Goal: Task Accomplishment & Management: Manage account settings

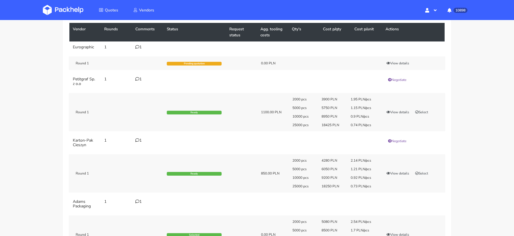
scroll to position [65, 0]
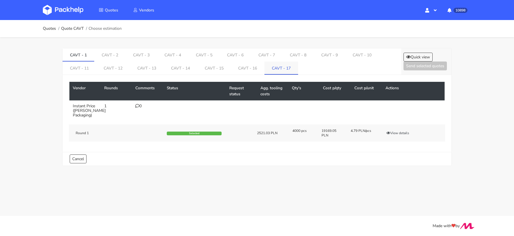
click at [287, 67] on link "CAVT - 17" at bounding box center [281, 67] width 34 height 13
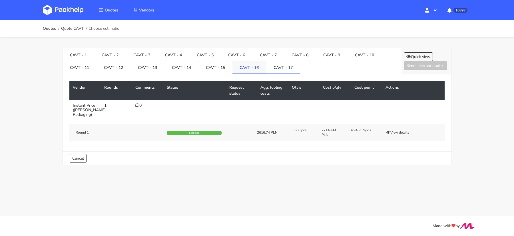
click at [261, 68] on link "CAVT - 16" at bounding box center [249, 67] width 34 height 13
click at [220, 70] on link "CAVT - 15" at bounding box center [215, 67] width 34 height 13
click at [180, 73] on li "CAVT - 14" at bounding box center [181, 67] width 34 height 13
click at [169, 69] on link "CAVT - 14" at bounding box center [181, 67] width 34 height 13
click at [152, 66] on link "CAVT - 13" at bounding box center [147, 67] width 34 height 13
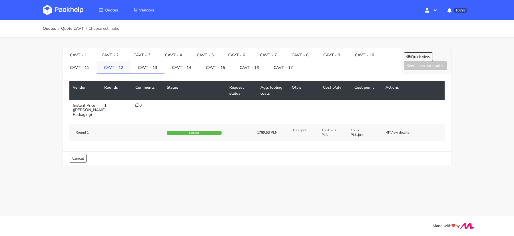
click at [117, 66] on link "CAVT - 12" at bounding box center [113, 67] width 34 height 13
click at [83, 69] on link "CAVT - 11" at bounding box center [80, 67] width 34 height 13
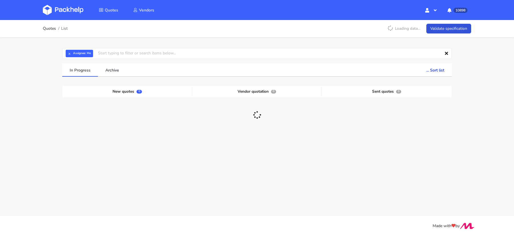
click at [39, 78] on div "Quotes List Loading data... Validate specification × Assignee: Me Assignee Me D…" at bounding box center [257, 109] width 514 height 179
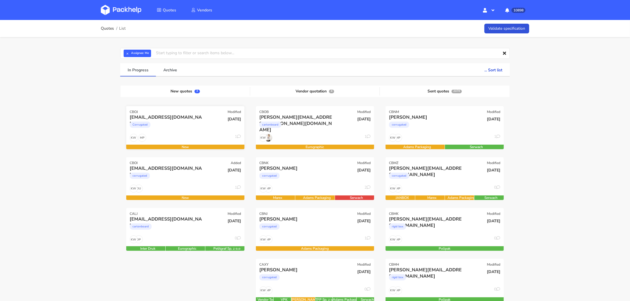
click at [186, 123] on div "Corrugated" at bounding box center [168, 125] width 76 height 11
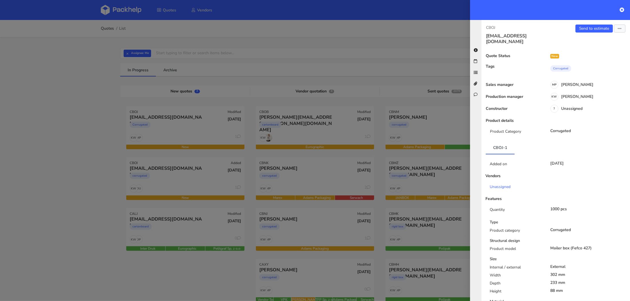
click at [184, 188] on div at bounding box center [315, 150] width 630 height 301
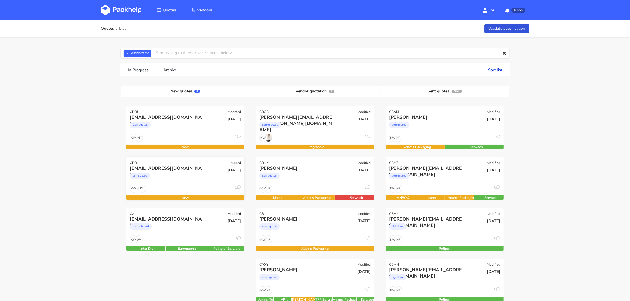
click at [153, 172] on div "corrugated" at bounding box center [168, 177] width 76 height 11
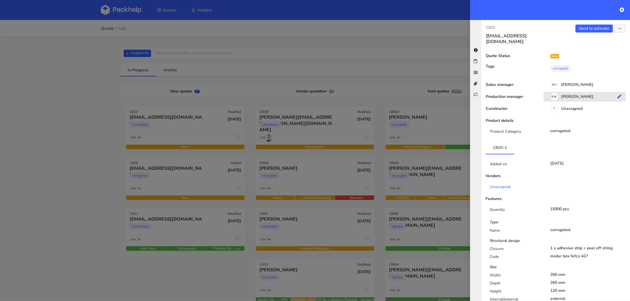
click at [580, 95] on div "KW Klaudia Wiśniewska" at bounding box center [586, 98] width 87 height 6
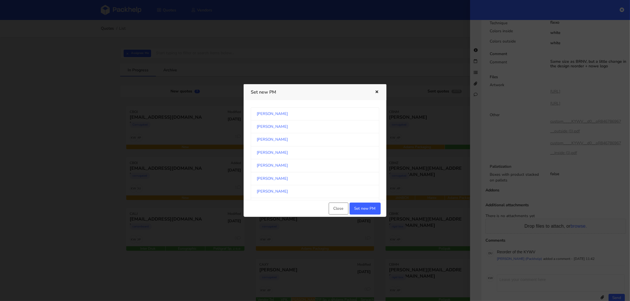
scroll to position [297, 0]
click at [324, 154] on link "[PERSON_NAME]" at bounding box center [315, 153] width 128 height 13
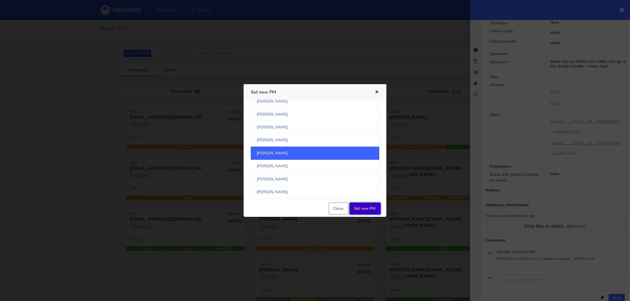
click at [366, 204] on button "Set new PM" at bounding box center [364, 209] width 31 height 12
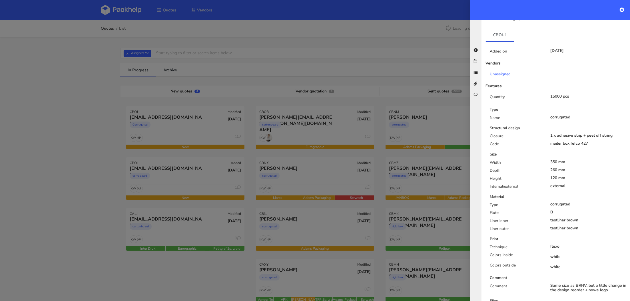
scroll to position [0, 0]
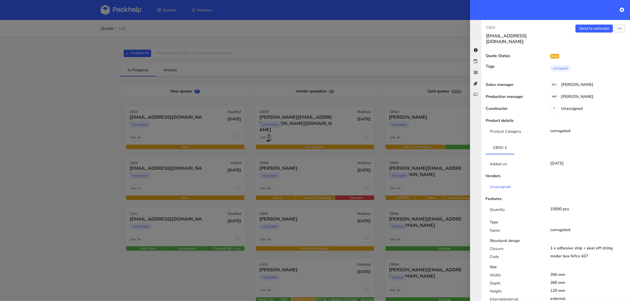
click at [114, 110] on div at bounding box center [315, 150] width 630 height 301
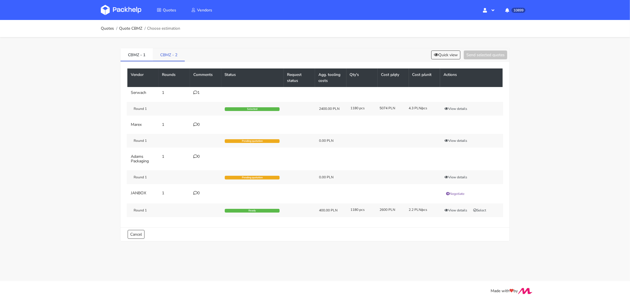
click at [173, 53] on link "CBMZ - 2" at bounding box center [169, 54] width 32 height 13
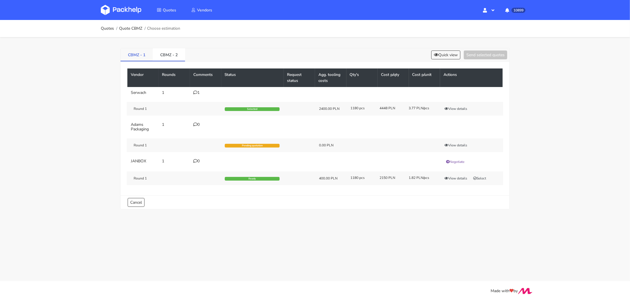
click at [137, 54] on link "CBMZ - 1" at bounding box center [136, 54] width 32 height 13
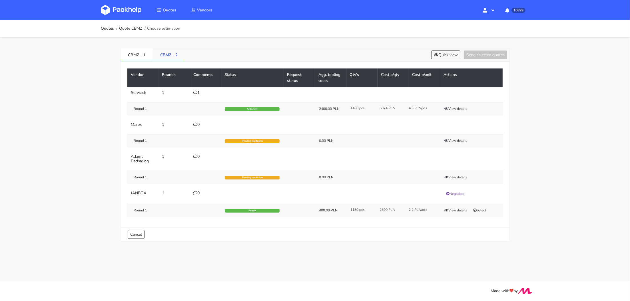
click at [165, 54] on link "CBMZ - 2" at bounding box center [169, 54] width 32 height 13
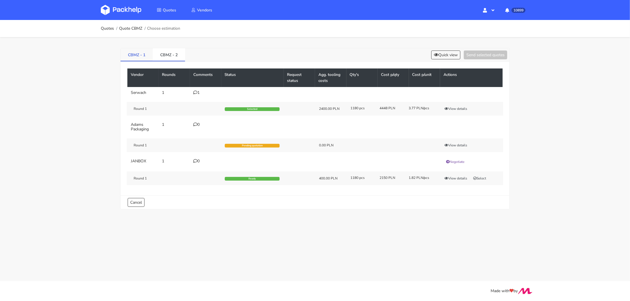
click at [138, 56] on link "CBMZ - 1" at bounding box center [136, 54] width 32 height 13
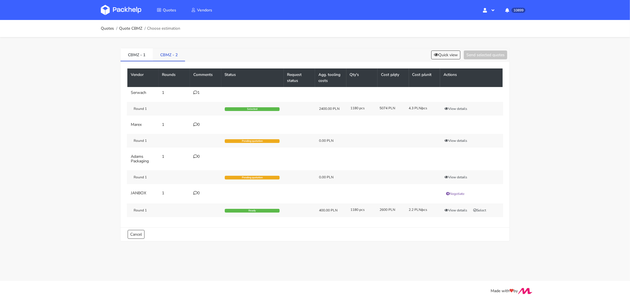
click at [178, 57] on link "CBMZ - 2" at bounding box center [169, 54] width 32 height 13
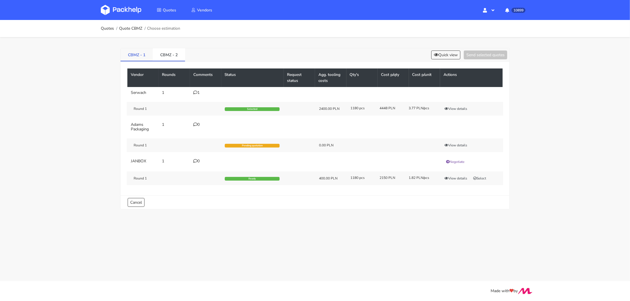
click at [147, 57] on link "CBMZ - 1" at bounding box center [136, 54] width 32 height 13
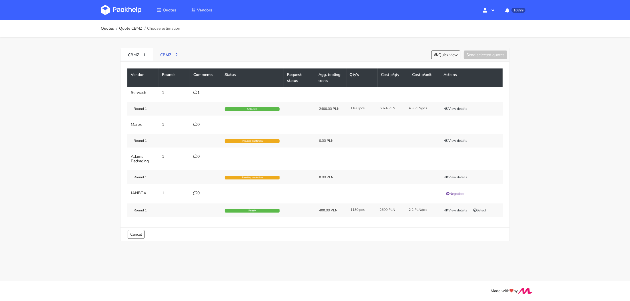
click at [178, 57] on link "CBMZ - 2" at bounding box center [169, 54] width 32 height 13
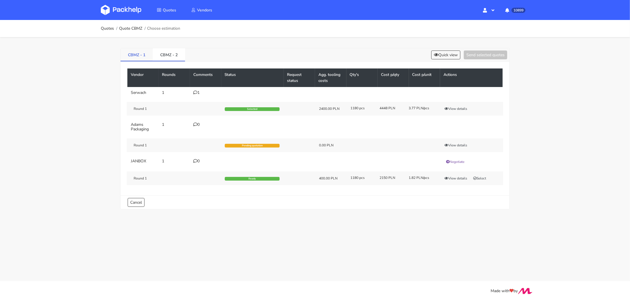
click at [131, 54] on link "CBMZ - 1" at bounding box center [136, 54] width 32 height 13
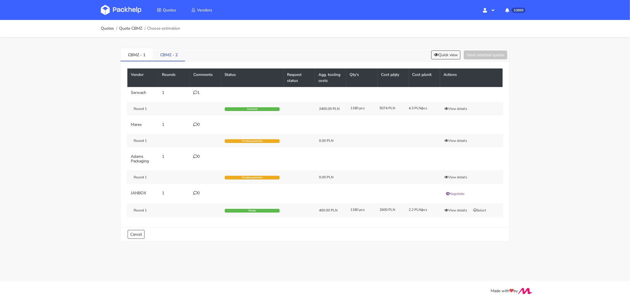
click at [165, 55] on link "CBMZ - 2" at bounding box center [169, 54] width 32 height 13
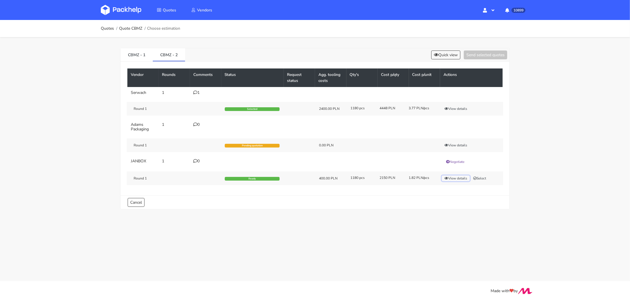
click at [450, 176] on button "View details" at bounding box center [456, 179] width 28 height 6
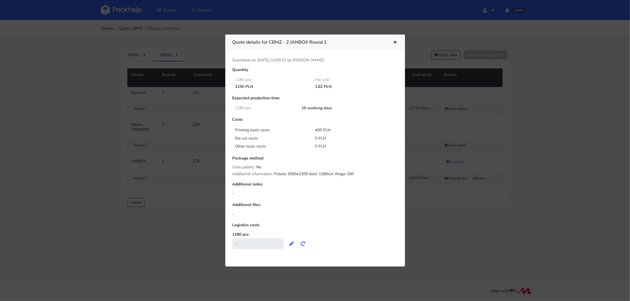
click at [452, 209] on div at bounding box center [315, 150] width 630 height 301
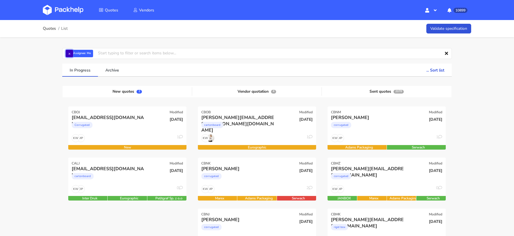
click at [69, 53] on button "×" at bounding box center [69, 53] width 7 height 7
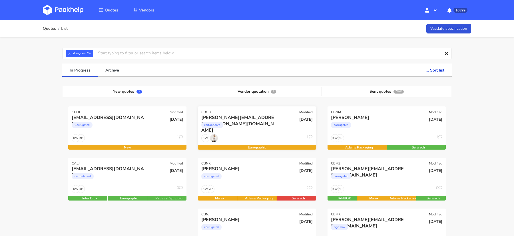
click at [251, 129] on div "cartonboard" at bounding box center [239, 125] width 76 height 11
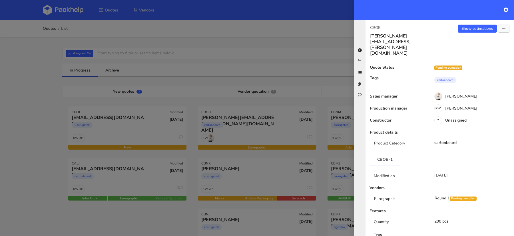
click at [379, 30] on p "CBOB" at bounding box center [402, 28] width 65 height 6
copy p "CBOB"
click at [53, 85] on div at bounding box center [257, 118] width 514 height 236
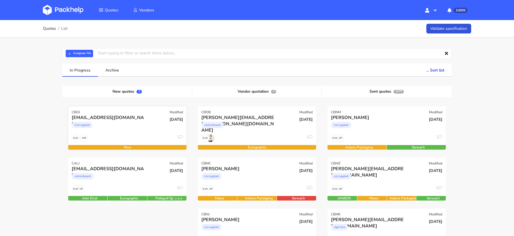
click at [116, 130] on div "Corrugated" at bounding box center [110, 125] width 76 height 11
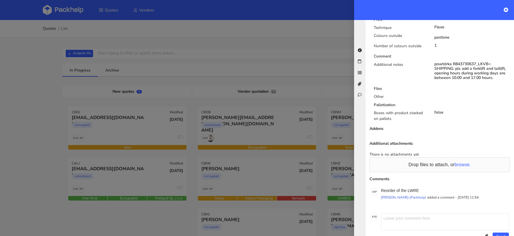
scroll to position [332, 0]
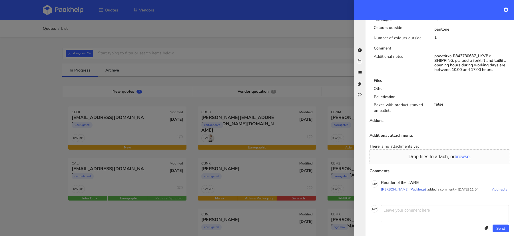
click at [415, 180] on p "Reorder of the LWRE" at bounding box center [445, 182] width 128 height 5
copy p "LWRE"
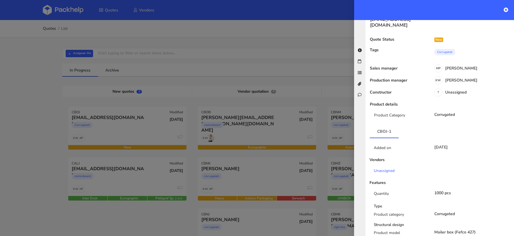
scroll to position [0, 0]
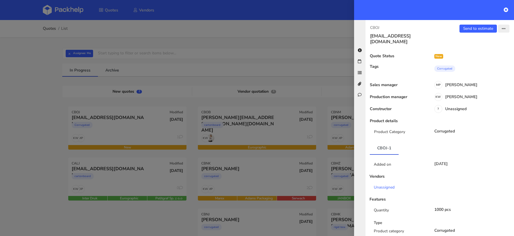
click at [505, 29] on icon "button" at bounding box center [504, 29] width 4 height 4
click at [480, 53] on link "Edit quote" at bounding box center [485, 50] width 50 height 9
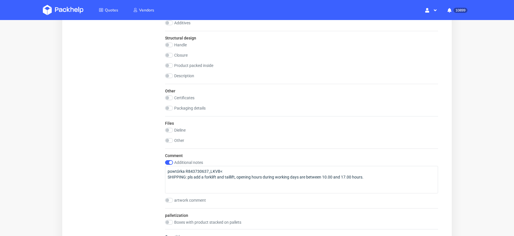
scroll to position [498, 0]
click at [168, 134] on div "Files Dieline drop Other drop" at bounding box center [301, 132] width 273 height 32
click at [168, 141] on div "Other drop" at bounding box center [301, 141] width 273 height 6
click at [170, 139] on input "checkbox" at bounding box center [169, 140] width 8 height 5
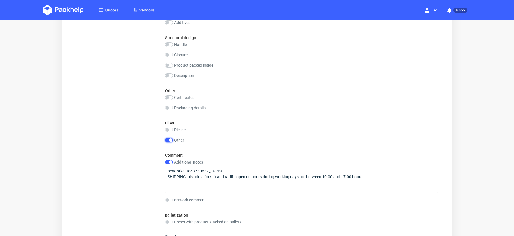
checkbox input "true"
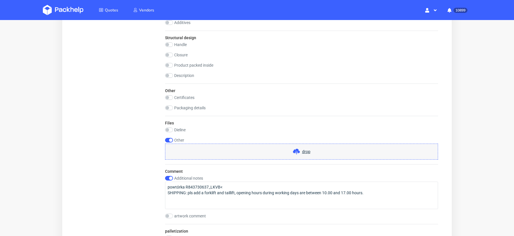
click at [302, 151] on span "drop" at bounding box center [306, 151] width 8 height 6
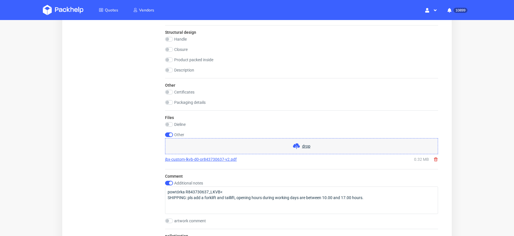
scroll to position [539, 0]
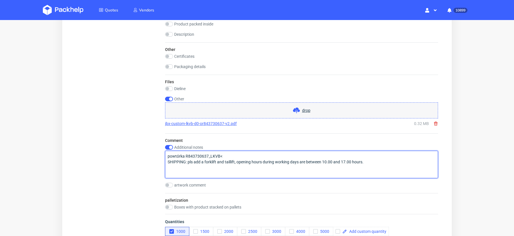
drag, startPoint x: 225, startPoint y: 152, endPoint x: 156, endPoint y: 149, distance: 69.2
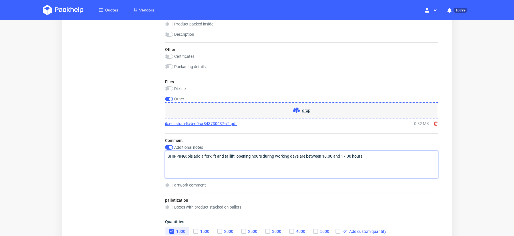
click at [167, 160] on textarea "SHIPPING: pls add a forklift and taillift, opening hours during working days ar…" at bounding box center [301, 163] width 273 height 27
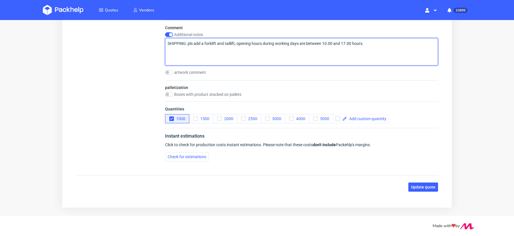
type textarea "SHIPPING: pls add a forklift and taillift, opening hours during working days ar…"
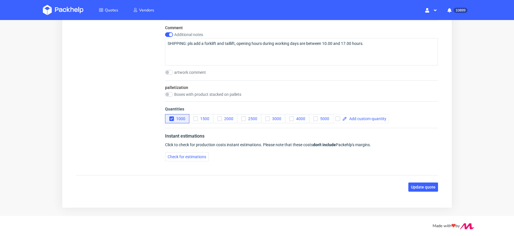
click at [412, 182] on button "Update quote" at bounding box center [423, 186] width 30 height 9
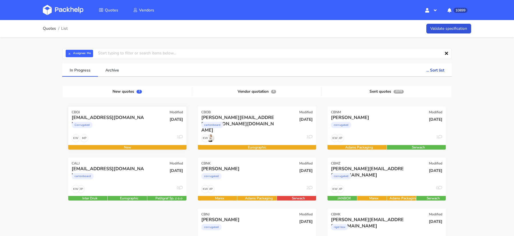
click at [104, 125] on div "Corrugated" at bounding box center [110, 125] width 76 height 11
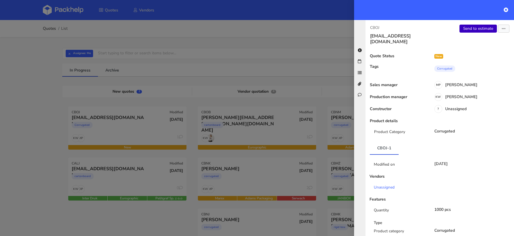
click at [471, 30] on link "Send to estimate" at bounding box center [477, 29] width 37 height 8
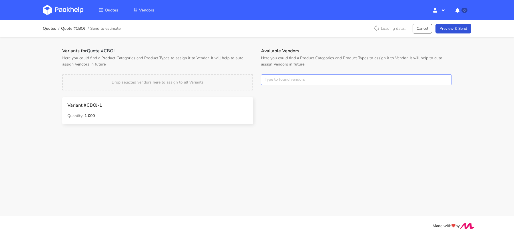
click at [273, 81] on input "text" at bounding box center [356, 79] width 191 height 11
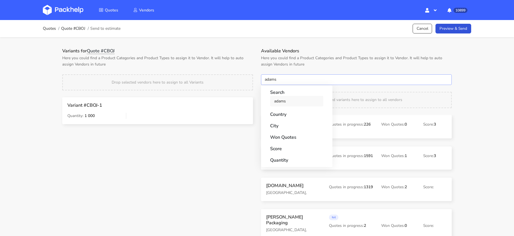
type input "adams"
drag, startPoint x: 280, startPoint y: 104, endPoint x: 280, endPoint y: 101, distance: 3.0
click at [280, 104] on link "adams" at bounding box center [296, 101] width 53 height 11
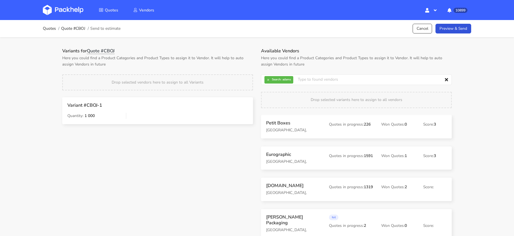
click at [244, 62] on p "Here you could find a Product Categories and Product Types to assign it to Vend…" at bounding box center [157, 61] width 191 height 13
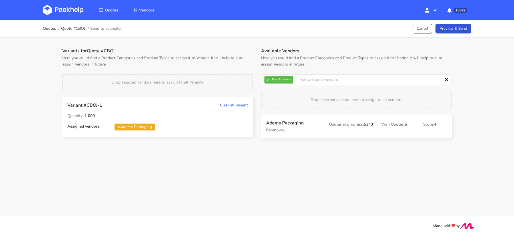
click at [120, 128] on span "Adams Packaging" at bounding box center [134, 126] width 41 height 7
click at [116, 123] on div "Variant #CBOJ-1 Clear all unsent Quantity: 1 000 Assigned vendors: [PERSON_NAME…" at bounding box center [157, 116] width 188 height 29
click at [116, 125] on span "Adams Packaging" at bounding box center [134, 126] width 41 height 7
click at [121, 125] on span "Adams Packaging" at bounding box center [134, 126] width 41 height 7
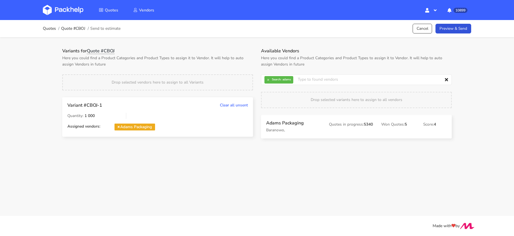
click at [120, 127] on span "Adams Packaging" at bounding box center [134, 126] width 41 height 7
click at [117, 128] on span "Adams Packaging" at bounding box center [134, 126] width 41 height 7
click at [118, 128] on span "Adams Packaging" at bounding box center [134, 126] width 41 height 7
click at [118, 127] on icon at bounding box center [119, 126] width 2 height 3
click at [268, 78] on button "×" at bounding box center [267, 79] width 7 height 7
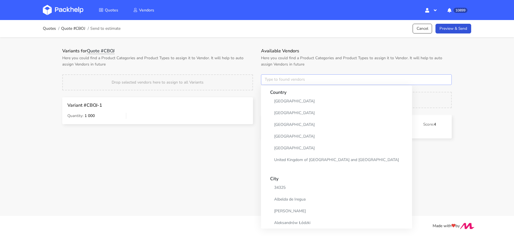
click at [268, 79] on input "text" at bounding box center [356, 79] width 191 height 11
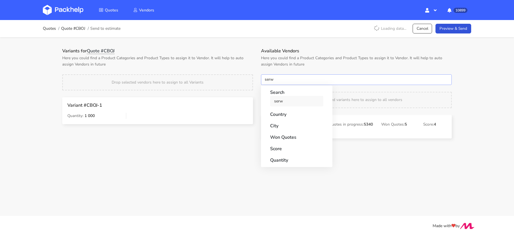
type input "serw"
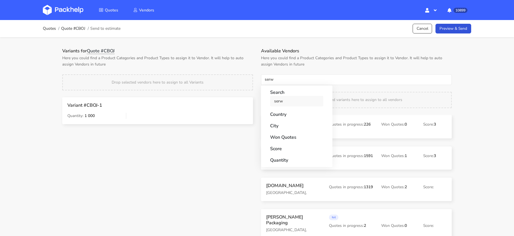
click at [276, 96] on link "serw" at bounding box center [296, 101] width 53 height 11
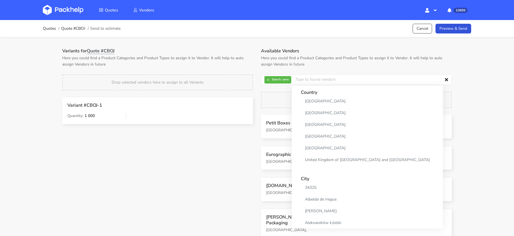
click at [236, 68] on div "Variants for Quote #CBOJ Here you could find a Product Categories and Product T…" at bounding box center [157, 90] width 199 height 84
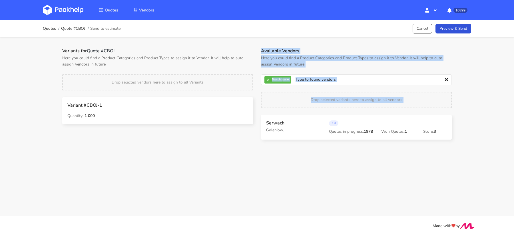
drag, startPoint x: 286, startPoint y: 141, endPoint x: 199, endPoint y: 101, distance: 96.0
click at [199, 101] on div "Variants for Quote #CBOJ Here you could find a Product Categories and Product T…" at bounding box center [256, 97] width 397 height 99
click at [245, 161] on main "Quotes Quote #CBOJ Send to estimate Cancel Preview & Send Variants for Quote #C…" at bounding box center [257, 108] width 514 height 216
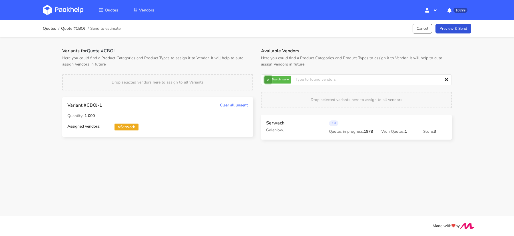
click at [267, 79] on button "×" at bounding box center [267, 79] width 7 height 7
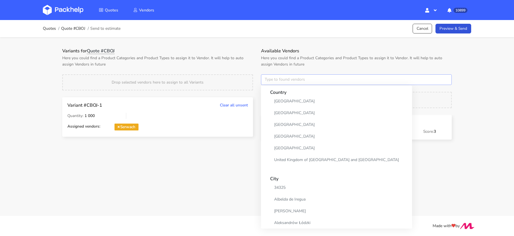
click at [267, 79] on input "text" at bounding box center [356, 79] width 191 height 11
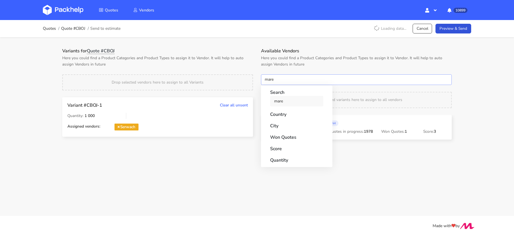
type input "mare"
click at [285, 100] on link "mare" at bounding box center [296, 101] width 53 height 11
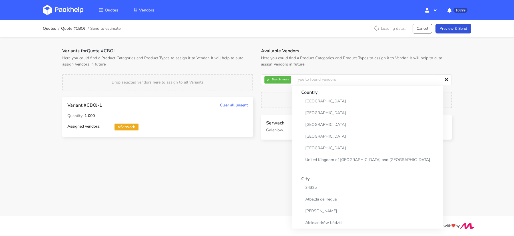
click at [242, 57] on p "Here you could find a Product Categories and Product Types to assign it to Vend…" at bounding box center [157, 61] width 191 height 13
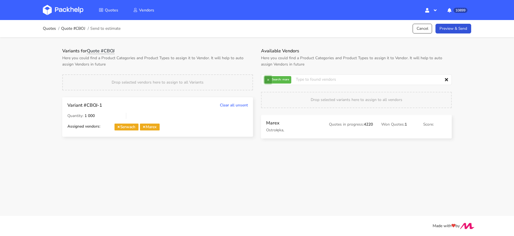
click at [266, 78] on button "×" at bounding box center [267, 79] width 7 height 7
click at [270, 82] on input "text" at bounding box center [356, 79] width 191 height 11
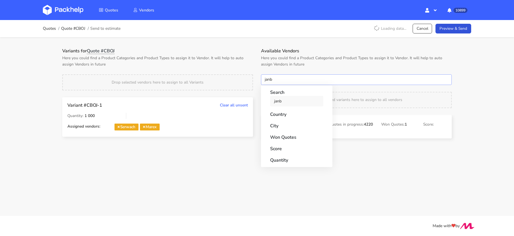
type input "janb"
click at [281, 102] on link "janb" at bounding box center [296, 101] width 53 height 11
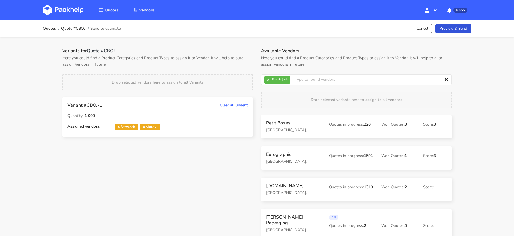
click at [240, 47] on div "Variants for Quote #CBOJ Here you could find a Product Categories and Product T…" at bounding box center [256, 141] width 411 height 208
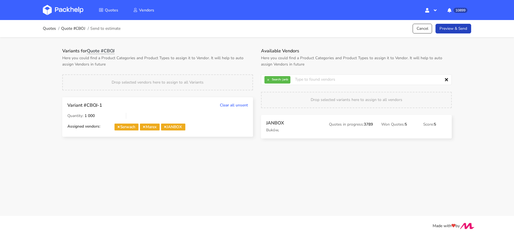
click at [450, 27] on link "Preview & Send" at bounding box center [453, 29] width 36 height 10
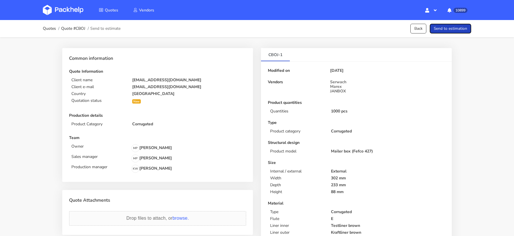
click at [453, 27] on button "Send to estimation" at bounding box center [450, 29] width 41 height 10
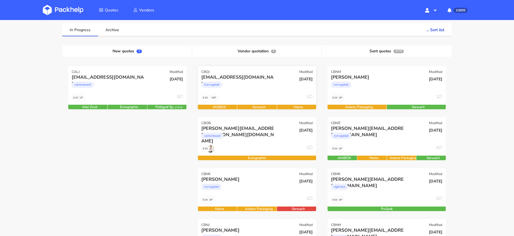
scroll to position [47, 0]
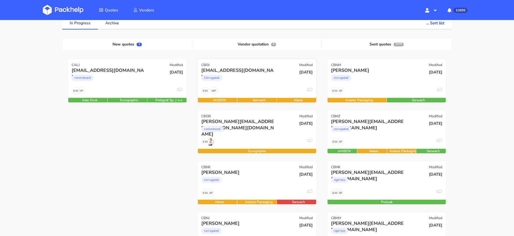
click at [260, 76] on div "Corrugated" at bounding box center [239, 78] width 76 height 11
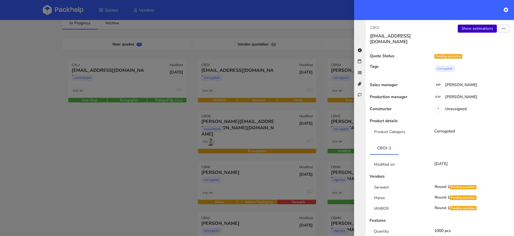
click at [479, 32] on link "Show estimations" at bounding box center [477, 29] width 39 height 8
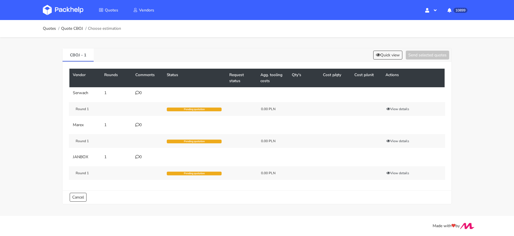
click at [140, 158] on div "0" at bounding box center [147, 156] width 25 height 5
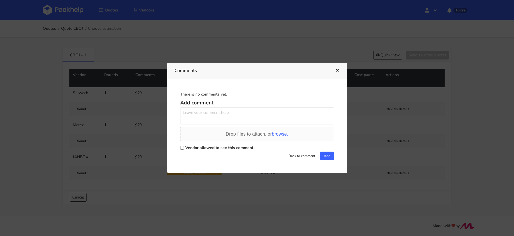
click at [186, 149] on label "Vendor allowed to see this comment" at bounding box center [219, 147] width 68 height 5
click at [184, 149] on input "Vendor allowed to see this comment" at bounding box center [182, 148] width 4 height 4
checkbox input "true"
click at [193, 108] on textarea at bounding box center [257, 115] width 154 height 17
paste textarea "R630739758_LWRE"
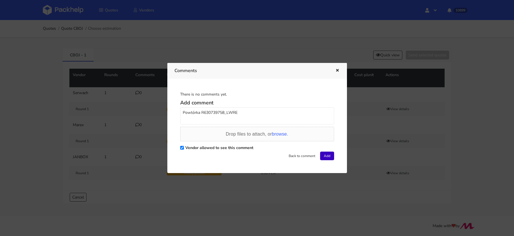
type textarea "Powtórka R630739758_LWRE"
click at [322, 155] on button "Add" at bounding box center [327, 155] width 14 height 9
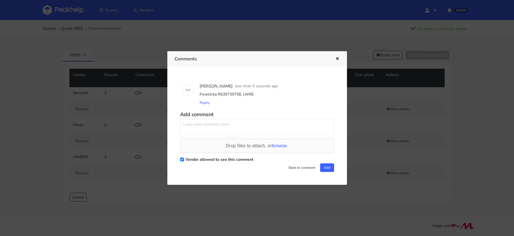
click at [338, 60] on icon "button" at bounding box center [337, 59] width 5 height 4
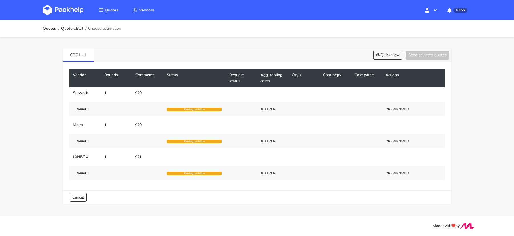
click at [136, 155] on icon at bounding box center [137, 156] width 4 height 4
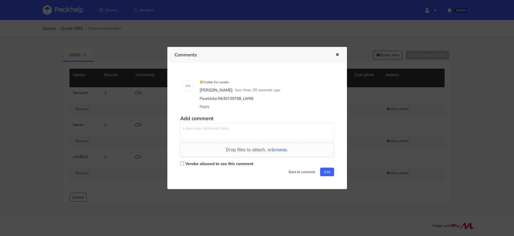
click at [134, 174] on div at bounding box center [257, 118] width 514 height 236
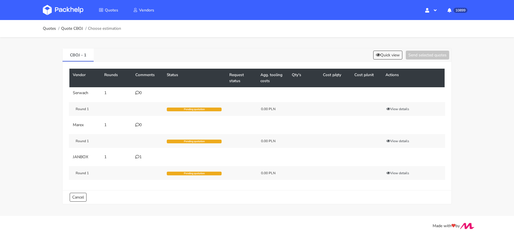
click at [138, 155] on icon at bounding box center [137, 156] width 4 height 4
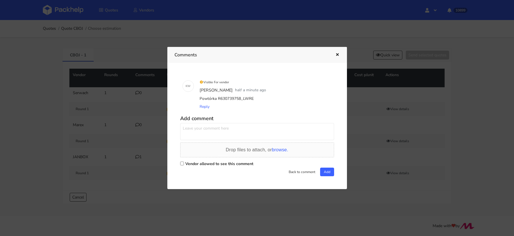
click at [132, 67] on div at bounding box center [257, 118] width 514 height 236
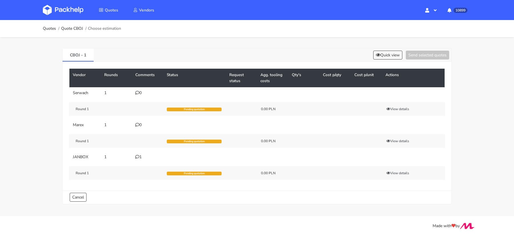
click at [63, 12] on img at bounding box center [63, 10] width 41 height 10
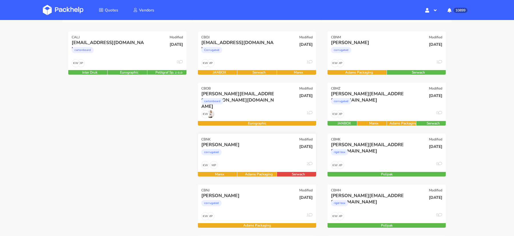
scroll to position [78, 0]
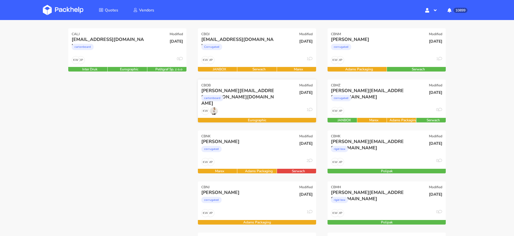
click at [256, 104] on div "[PERSON_NAME][EMAIL_ADDRESS][PERSON_NAME][DOMAIN_NAME] cartonboard" at bounding box center [237, 96] width 80 height 19
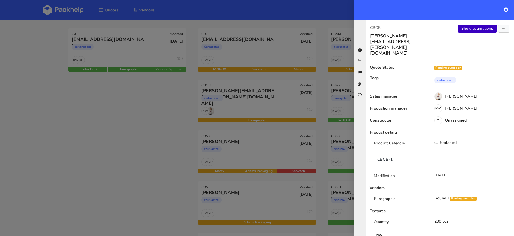
click at [469, 26] on link "Show estimations" at bounding box center [477, 29] width 39 height 8
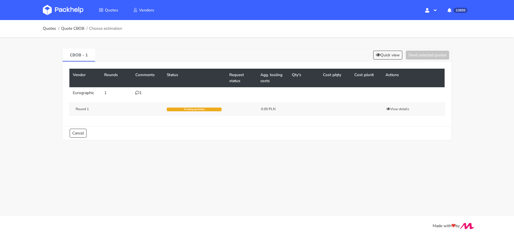
click at [137, 93] on icon at bounding box center [137, 93] width 4 height 4
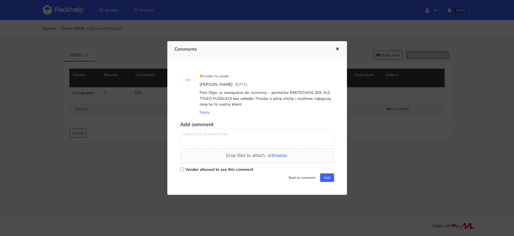
click at [50, 95] on div at bounding box center [257, 118] width 514 height 236
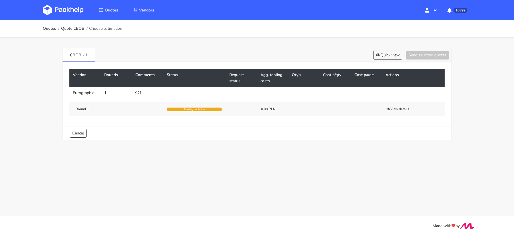
click at [66, 9] on img at bounding box center [63, 10] width 41 height 10
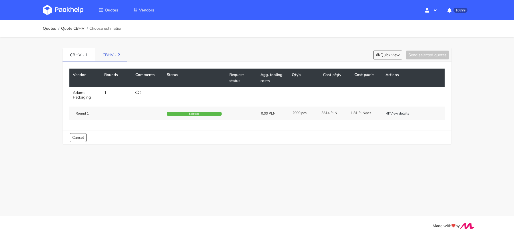
click at [112, 58] on link "CBHV - 2" at bounding box center [111, 54] width 32 height 13
click at [80, 57] on link "CBHV - 1" at bounding box center [79, 54] width 33 height 13
click at [104, 57] on link "CBHV - 2" at bounding box center [111, 54] width 33 height 13
click at [399, 114] on button "View details" at bounding box center [398, 113] width 28 height 6
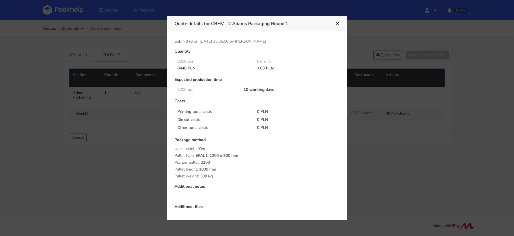
click at [138, 93] on div at bounding box center [257, 118] width 514 height 236
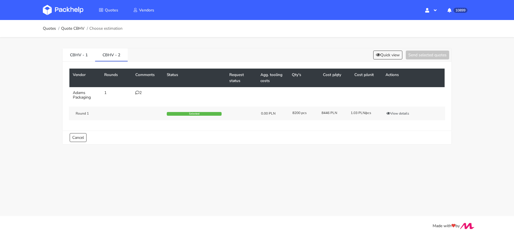
click at [139, 92] on div "2" at bounding box center [147, 93] width 25 height 5
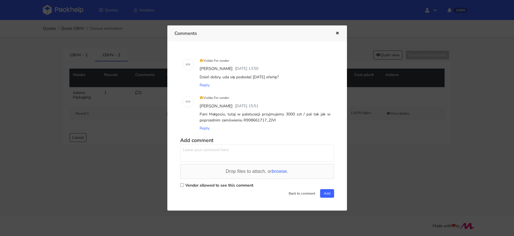
click at [261, 120] on div "Pani Małgosiu, tutaj w paletyzacji przyjmujemy 3000 szt / pal tak jak w poprzed…" at bounding box center [264, 117] width 133 height 14
copy div "R908661717_ZJVI"
click at [112, 58] on div at bounding box center [257, 118] width 514 height 236
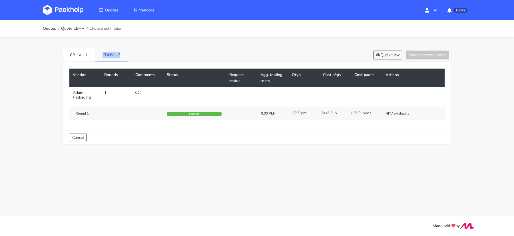
drag, startPoint x: 119, startPoint y: 55, endPoint x: 102, endPoint y: 53, distance: 16.9
click at [102, 55] on link "CBHV - 2" at bounding box center [111, 54] width 33 height 13
copy link "CBHV - 2"
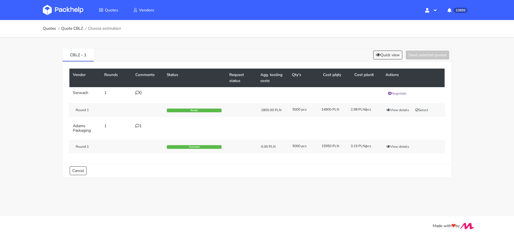
click at [134, 122] on td "1" at bounding box center [147, 128] width 31 height 16
click at [137, 125] on icon at bounding box center [137, 126] width 4 height 4
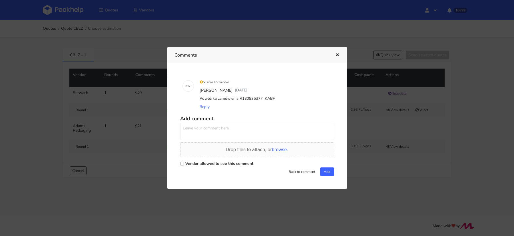
click at [141, 172] on div at bounding box center [257, 118] width 514 height 236
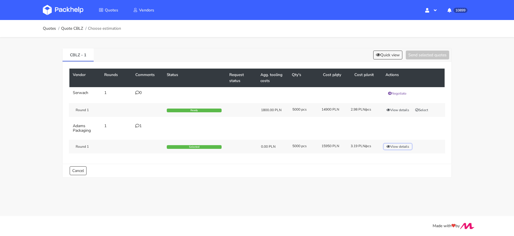
click at [396, 144] on button "View details" at bounding box center [398, 147] width 28 height 6
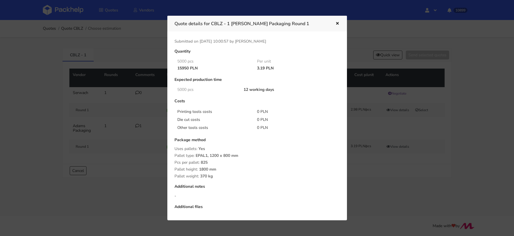
click at [393, 174] on div at bounding box center [257, 118] width 514 height 236
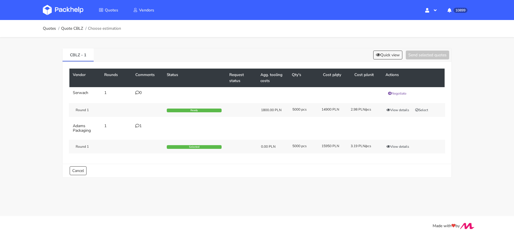
click at [138, 126] on icon at bounding box center [137, 126] width 4 height 4
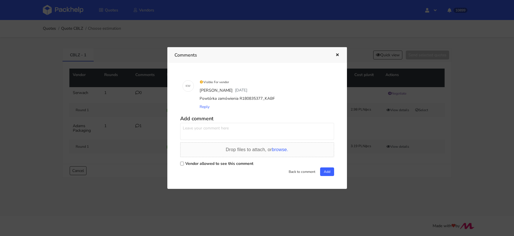
click at [401, 194] on div at bounding box center [257, 118] width 514 height 236
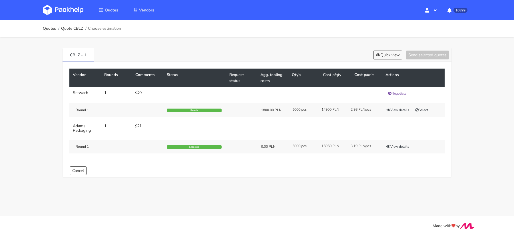
click at [135, 126] on icon at bounding box center [137, 126] width 4 height 4
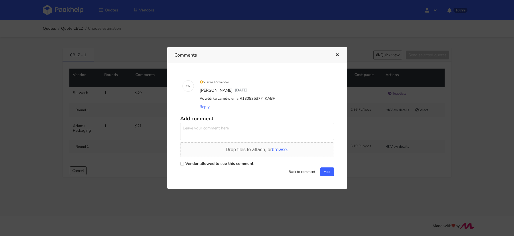
drag, startPoint x: 262, startPoint y: 99, endPoint x: 298, endPoint y: 97, distance: 36.6
click at [298, 97] on div "Powtórka zamówienia R180835377_KABF" at bounding box center [264, 99] width 133 height 8
copy div "KABF"
click at [133, 96] on div at bounding box center [257, 118] width 514 height 236
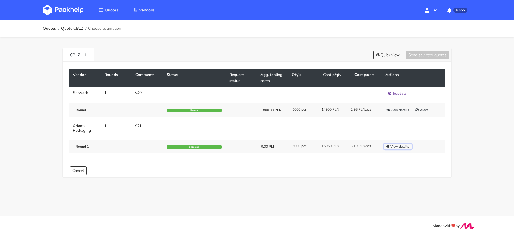
click at [404, 146] on button "View details" at bounding box center [398, 147] width 28 height 6
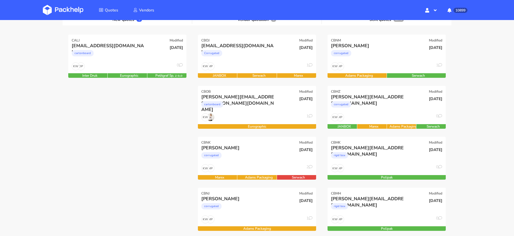
scroll to position [71, 0]
click at [130, 60] on div "cartonboard" at bounding box center [110, 54] width 76 height 11
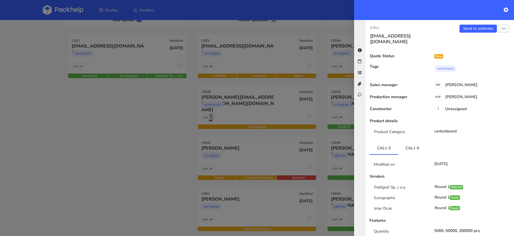
scroll to position [295, 0]
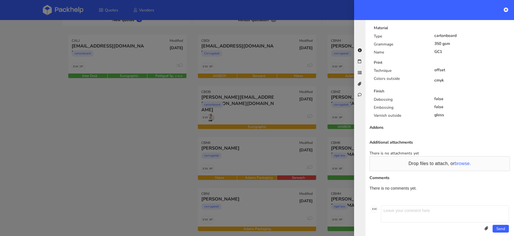
click at [155, 140] on div at bounding box center [257, 118] width 514 height 236
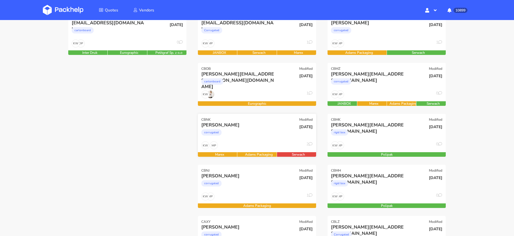
scroll to position [96, 0]
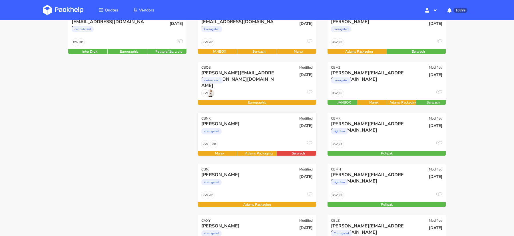
click at [260, 139] on div "[PERSON_NAME] corrugated" at bounding box center [237, 129] width 80 height 19
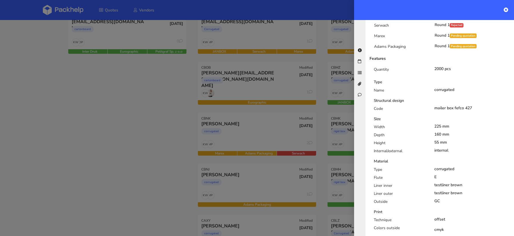
scroll to position [147, 0]
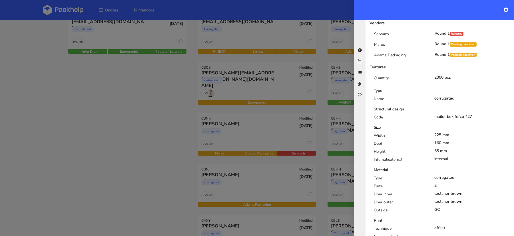
click at [230, 123] on div at bounding box center [257, 118] width 514 height 236
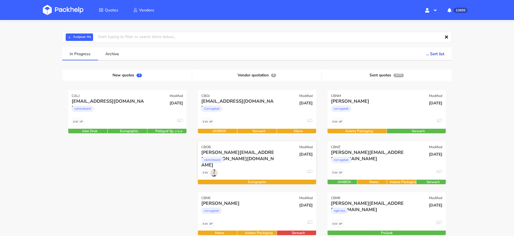
scroll to position [10, 0]
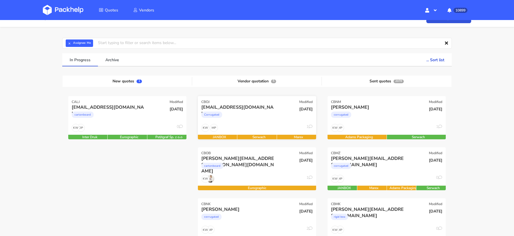
click at [257, 120] on div "Corrugated" at bounding box center [239, 115] width 76 height 11
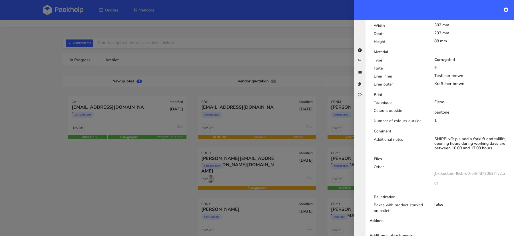
scroll to position [271, 0]
click at [422, 117] on div "Number of colours outside" at bounding box center [399, 121] width 61 height 8
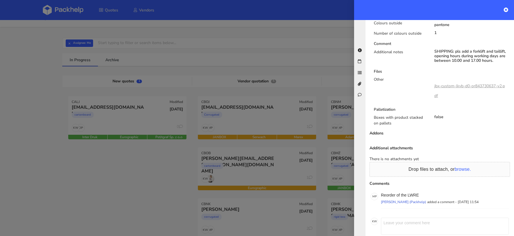
scroll to position [357, 0]
click at [252, 133] on div at bounding box center [257, 118] width 514 height 236
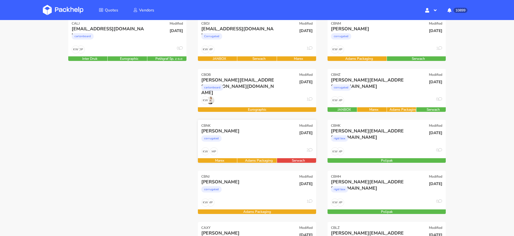
scroll to position [95, 0]
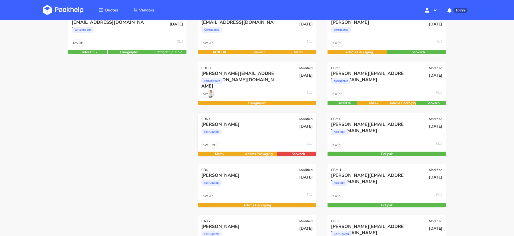
click at [257, 133] on div "corrugated" at bounding box center [239, 132] width 76 height 11
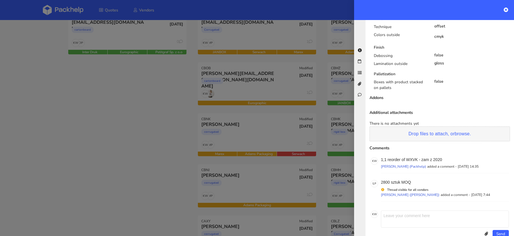
scroll to position [359, 0]
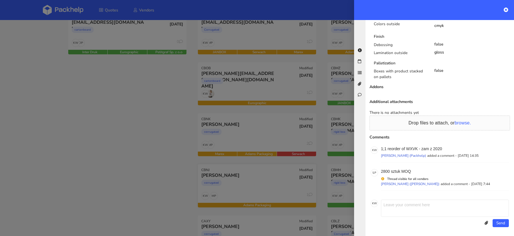
click at [260, 180] on div at bounding box center [257, 118] width 514 height 236
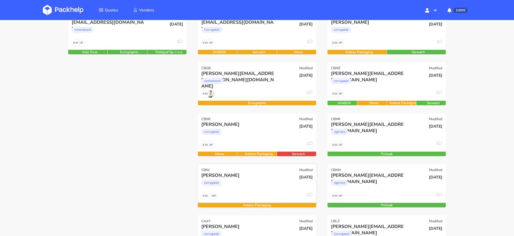
click at [250, 183] on div "corrugated" at bounding box center [239, 183] width 76 height 11
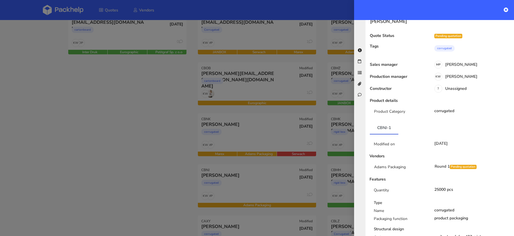
scroll to position [0, 0]
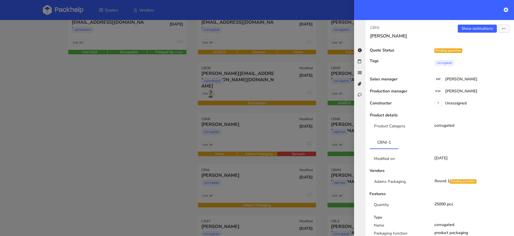
click at [233, 69] on div at bounding box center [257, 118] width 514 height 236
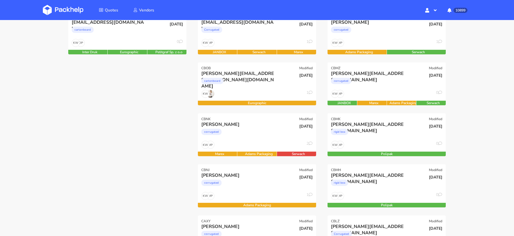
scroll to position [81, 0]
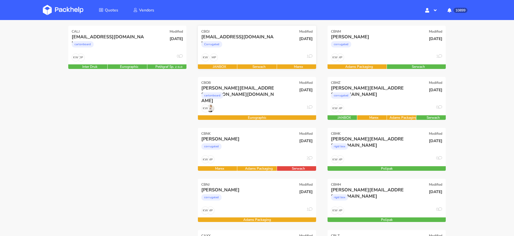
click at [256, 49] on div "Corrugated" at bounding box center [239, 45] width 76 height 11
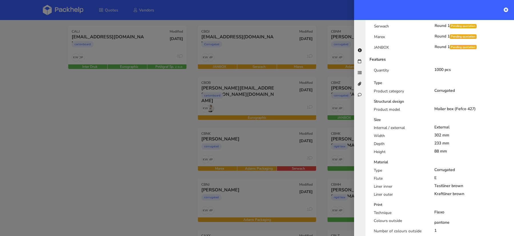
scroll to position [361, 0]
